Goal: Check status: Check status

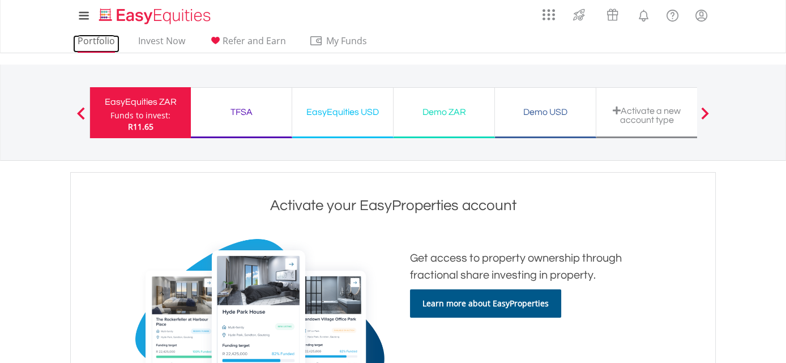
click at [97, 36] on link "Portfolio" at bounding box center [96, 44] width 46 height 18
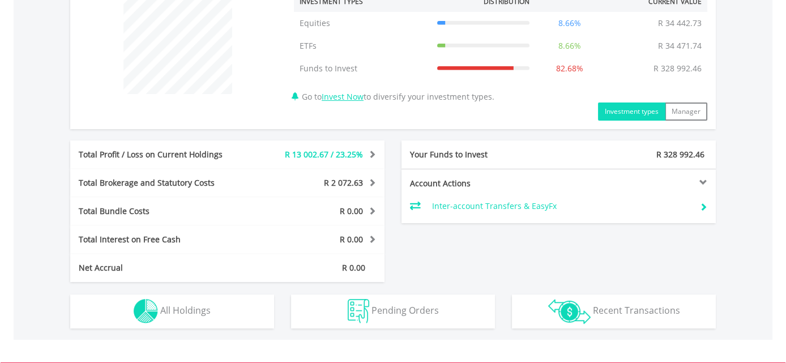
scroll to position [472, 0]
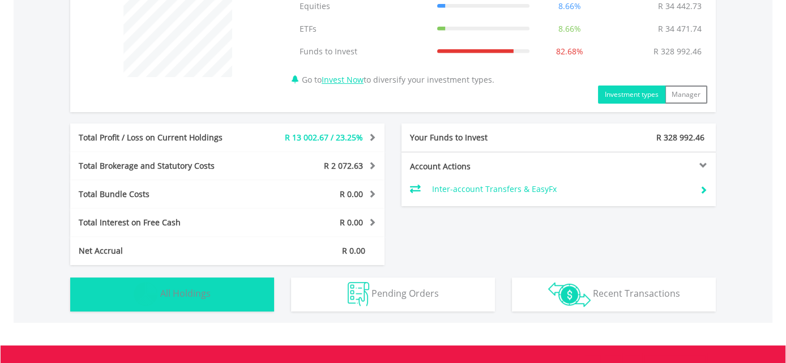
click at [191, 287] on span "All Holdings" at bounding box center [185, 293] width 50 height 12
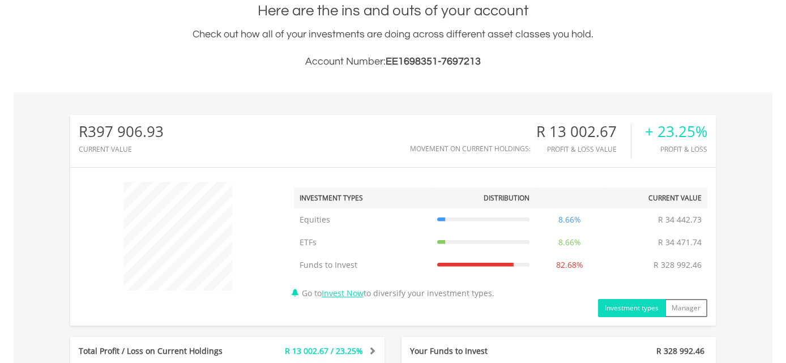
scroll to position [0, 0]
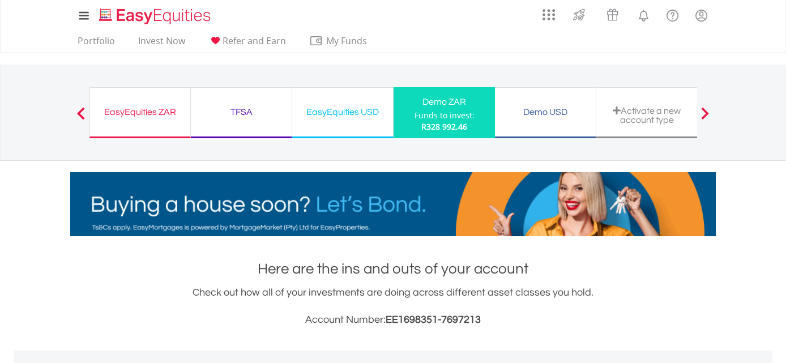
click at [125, 113] on div "EasyEquities ZAR" at bounding box center [140, 112] width 87 height 16
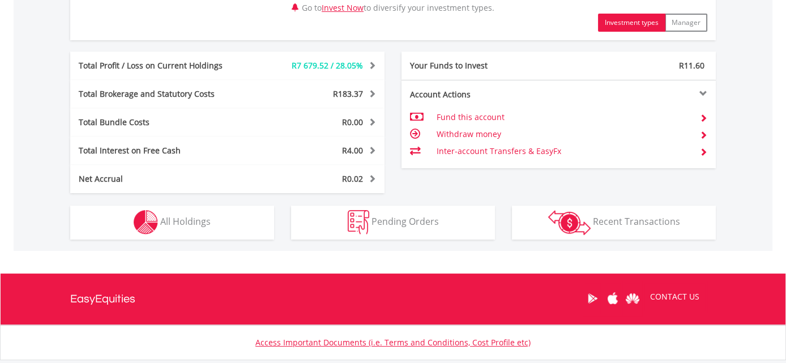
scroll to position [472, 0]
